Goal: Information Seeking & Learning: Learn about a topic

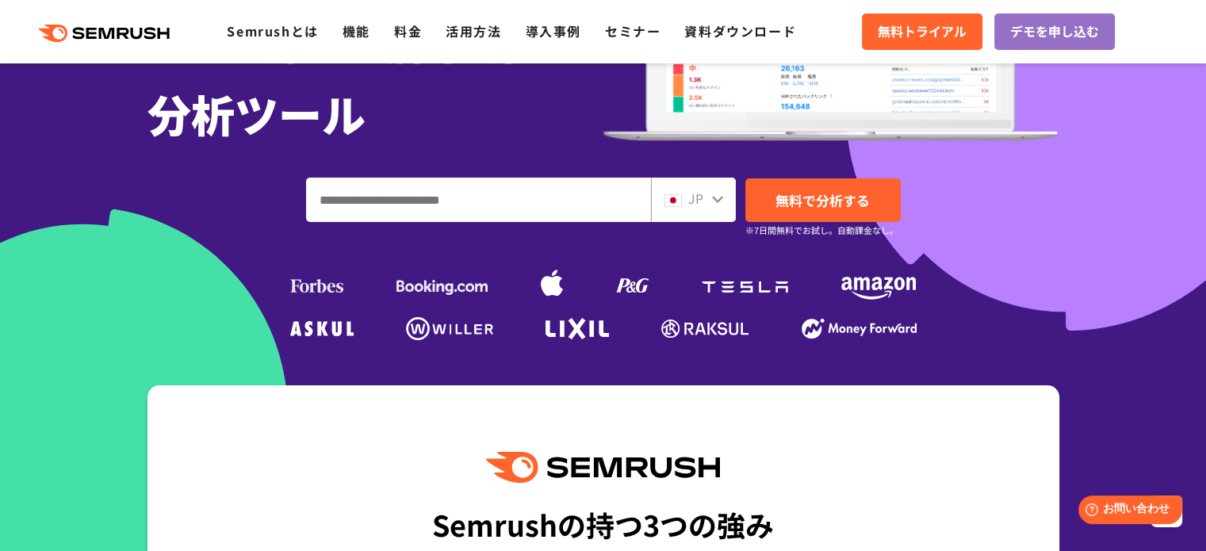
scroll to position [79, 0]
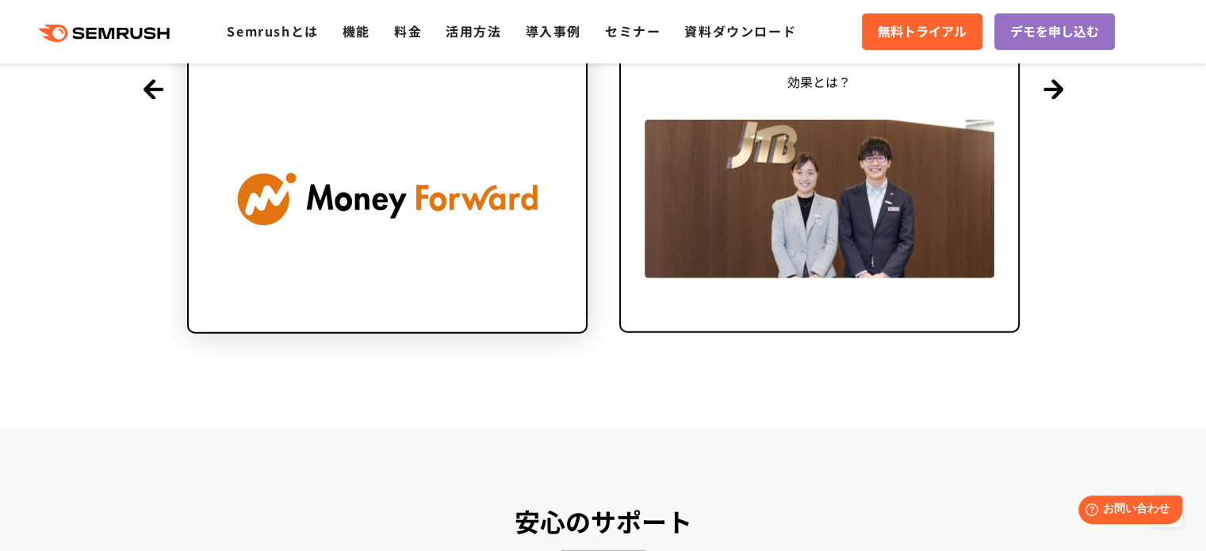
scroll to position [3569, 0]
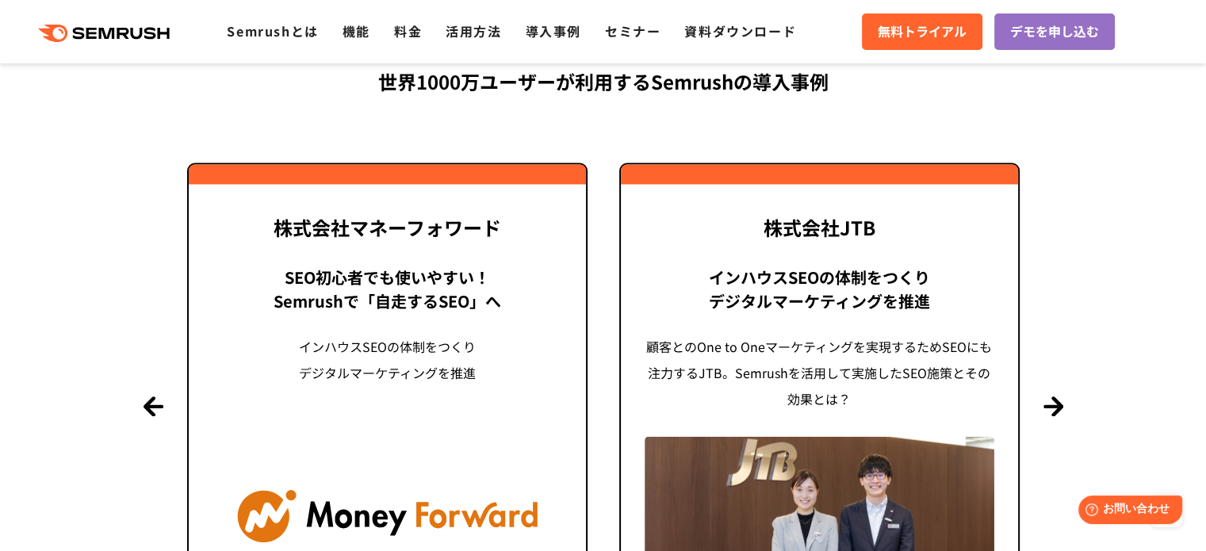
click at [159, 391] on section "導入事例 世界1000万ユーザーが利用する Semrushの導入事例 Previous 株式会社LIXIL 「テクニカルSEOの実践でサイトを健全に Site…" at bounding box center [603, 326] width 1206 height 837
click at [155, 407] on button "Previous" at bounding box center [154, 407] width 20 height 20
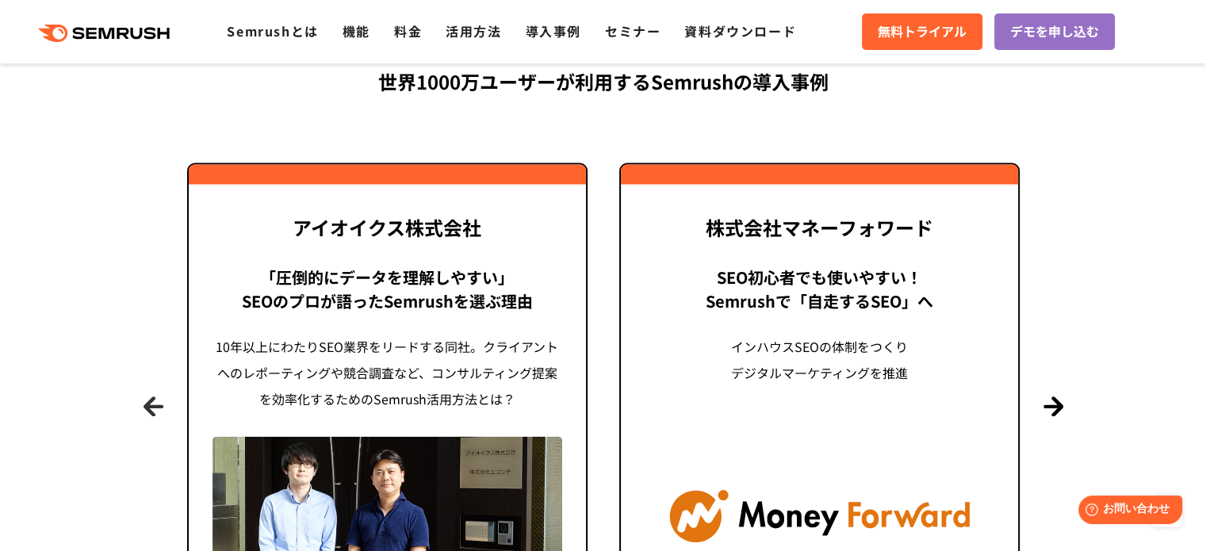
click at [155, 405] on button "Previous" at bounding box center [154, 407] width 20 height 20
drag, startPoint x: 155, startPoint y: 405, endPoint x: 168, endPoint y: 405, distance: 12.7
click at [155, 405] on button "Previous" at bounding box center [154, 407] width 20 height 20
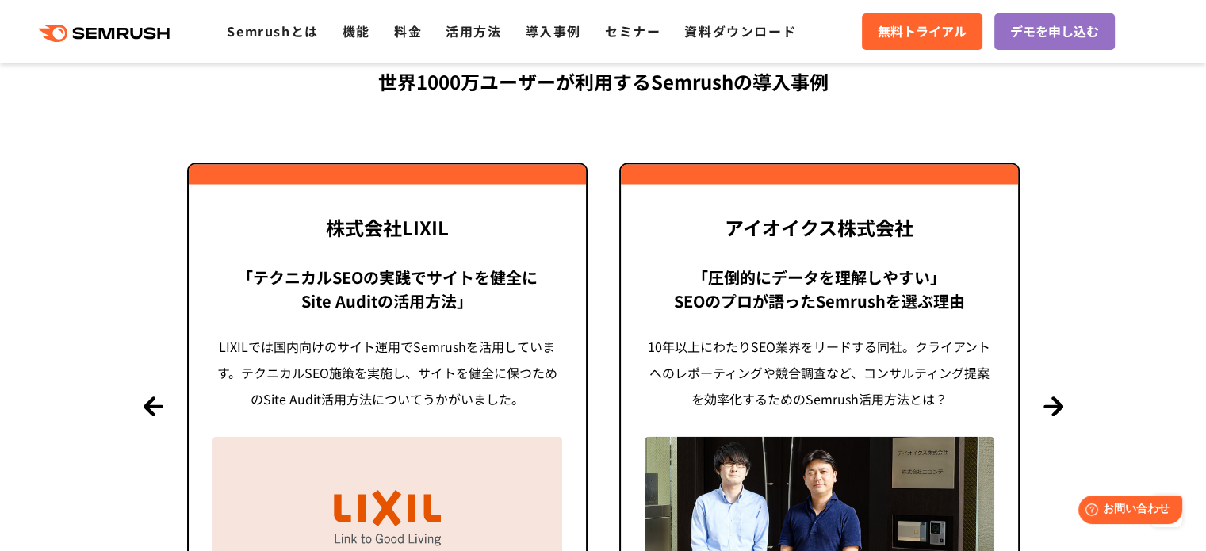
click at [140, 405] on section "導入事例 世界1000万ユーザーが利用する Semrushの導入事例 Previous 株式会社LIXIL 「テクニカルSEOの実践でサイトを健全に Site…" at bounding box center [603, 326] width 1206 height 837
click at [156, 403] on button "Previous" at bounding box center [154, 407] width 20 height 20
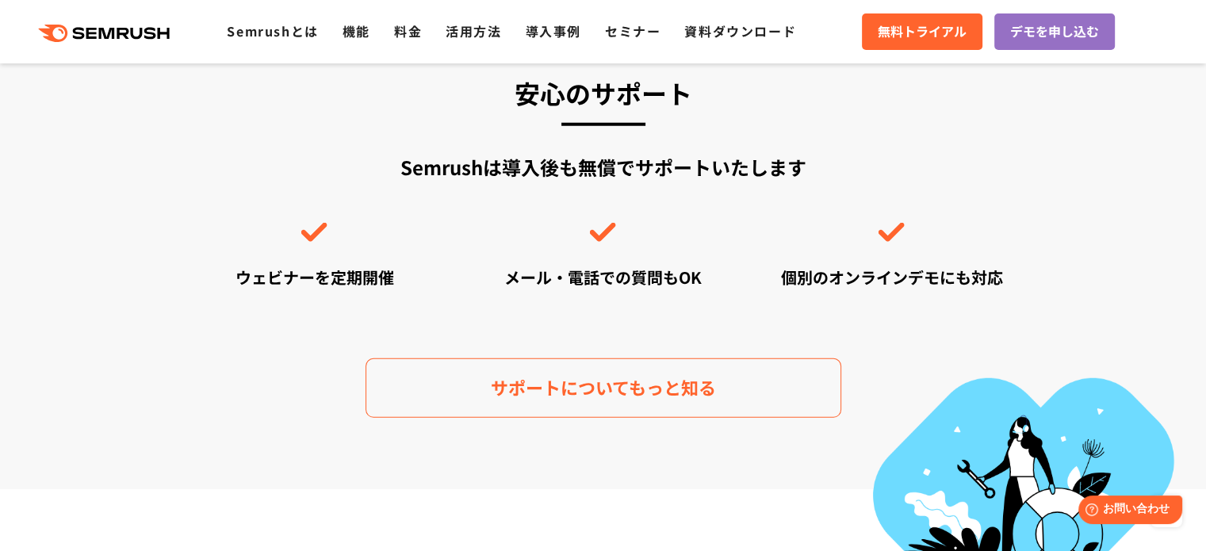
scroll to position [4441, 0]
